Goal: Task Accomplishment & Management: Manage account settings

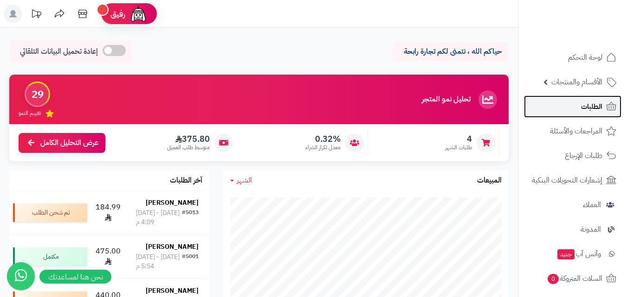
click at [584, 106] on span "الطلبات" at bounding box center [591, 106] width 21 height 13
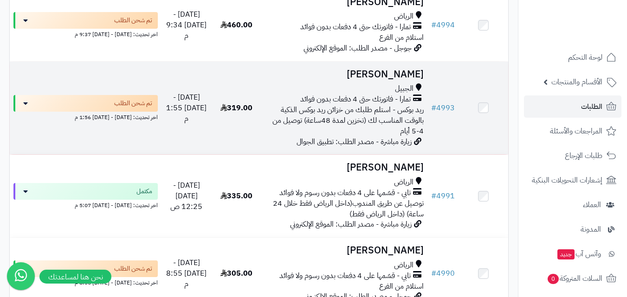
scroll to position [417, 0]
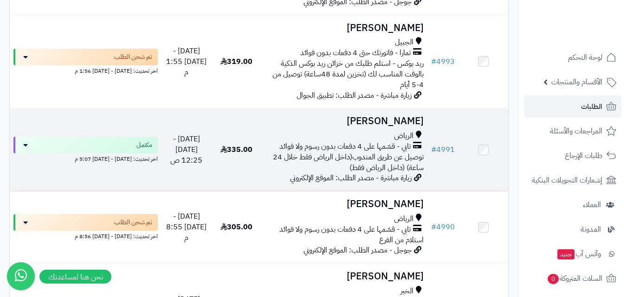
click at [409, 127] on h3 "[PERSON_NAME]" at bounding box center [344, 121] width 159 height 11
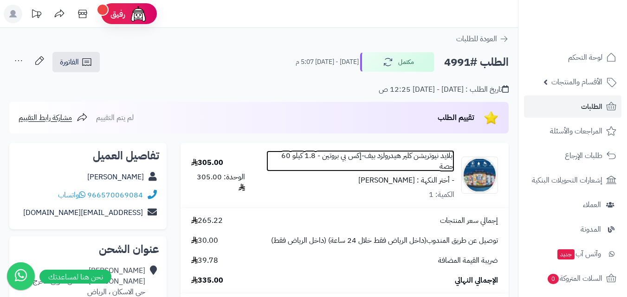
click at [410, 154] on link "أبلايد نيوتريشن كلير هيدرولزد بيف-إكس بي بروتين - 1.8 كيلو 60 حصة" at bounding box center [359, 161] width 187 height 21
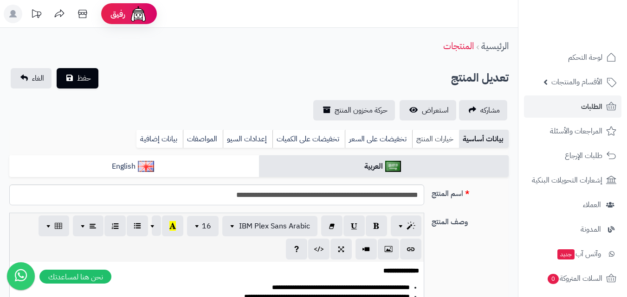
scroll to position [77, 0]
click at [427, 138] on link "خيارات المنتج" at bounding box center [435, 139] width 47 height 19
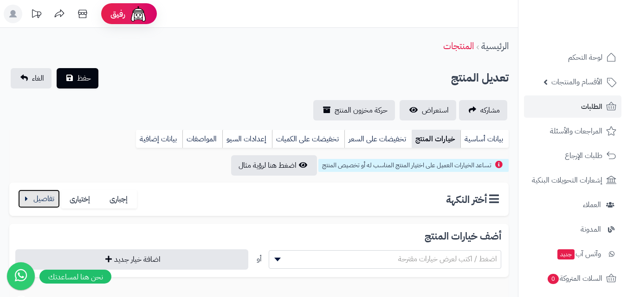
click at [46, 197] on button "button" at bounding box center [39, 199] width 42 height 19
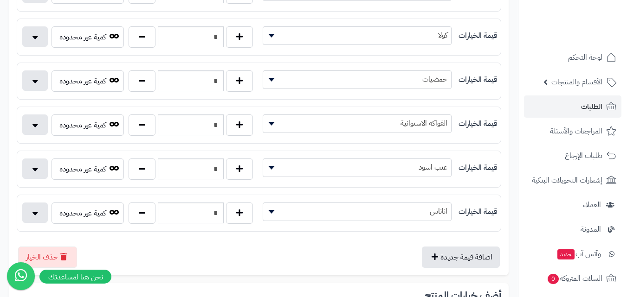
scroll to position [0, 0]
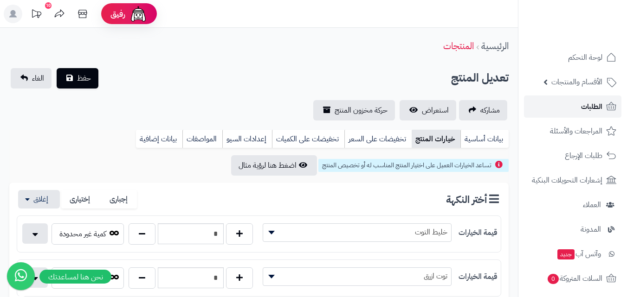
click at [577, 105] on link "الطلبات" at bounding box center [572, 107] width 97 height 22
